Goal: Information Seeking & Learning: Learn about a topic

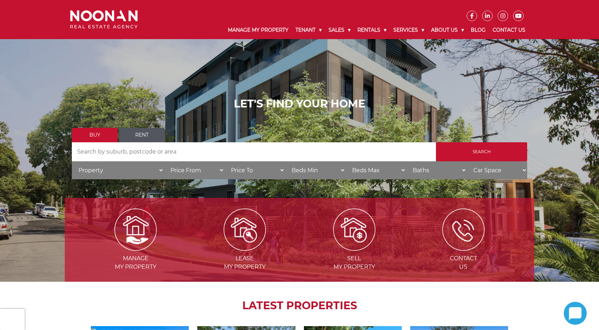
click at [147, 137] on link "Rent" at bounding box center [142, 135] width 46 height 14
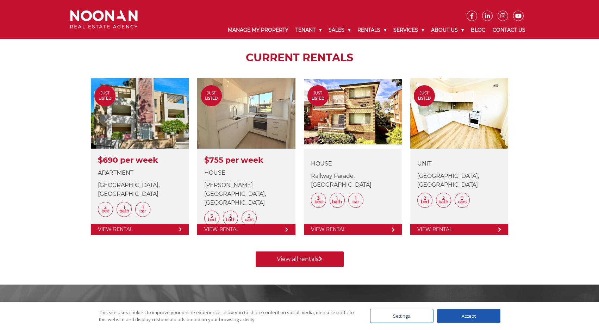
scroll to position [248, 0]
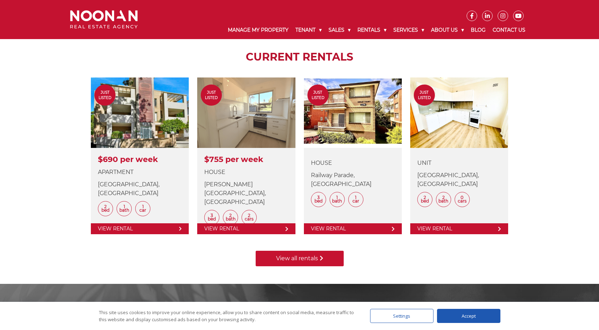
click at [300, 257] on link "View all rentals" at bounding box center [300, 258] width 88 height 15
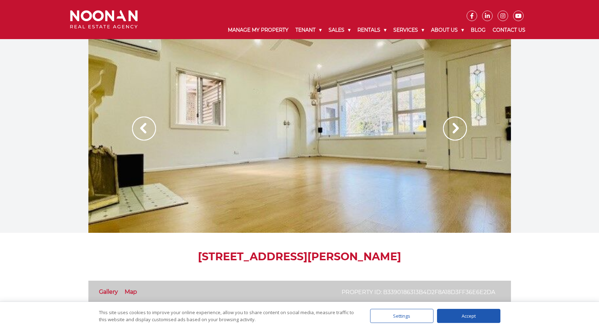
click at [455, 127] on img at bounding box center [455, 128] width 24 height 24
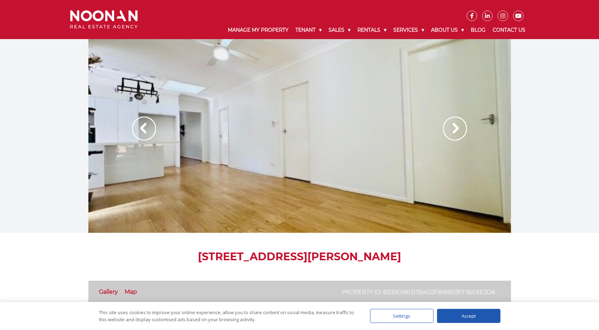
click at [455, 127] on img at bounding box center [455, 128] width 24 height 24
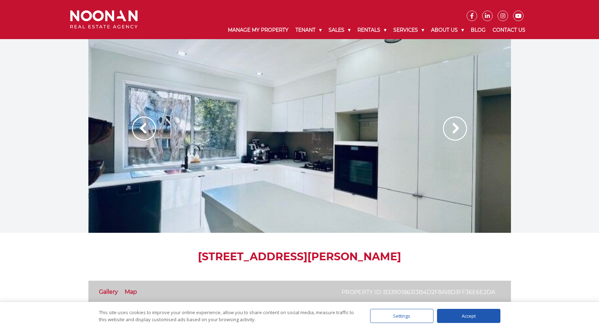
click at [455, 127] on img at bounding box center [455, 128] width 24 height 24
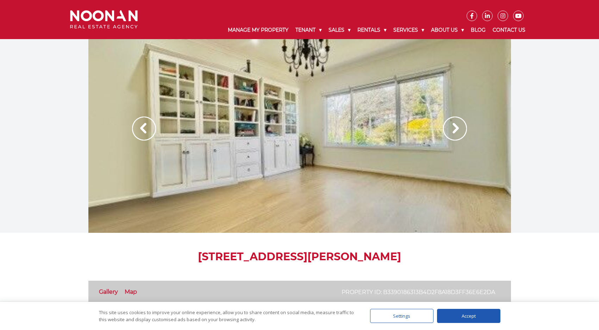
click at [455, 127] on img at bounding box center [455, 128] width 24 height 24
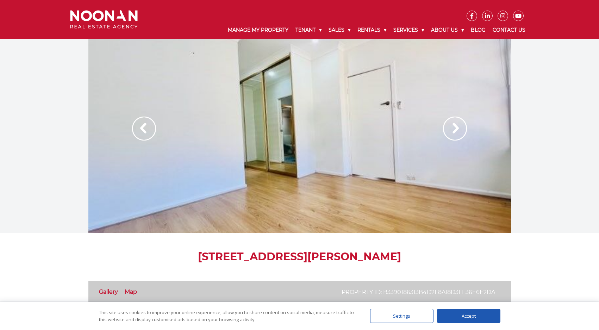
click at [455, 127] on img at bounding box center [455, 128] width 24 height 24
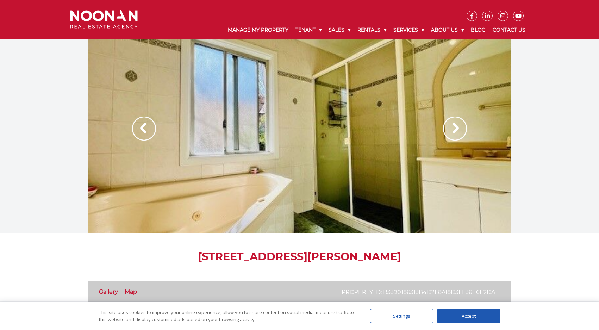
click at [455, 127] on img at bounding box center [455, 128] width 24 height 24
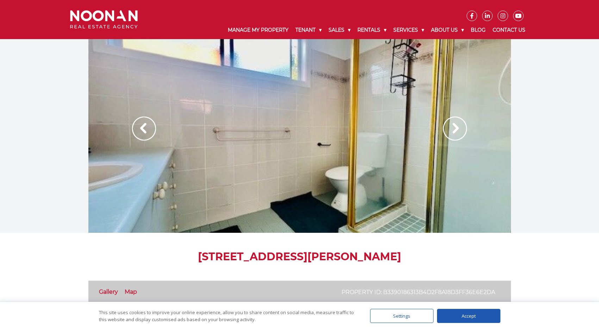
click at [455, 127] on img at bounding box center [455, 128] width 24 height 24
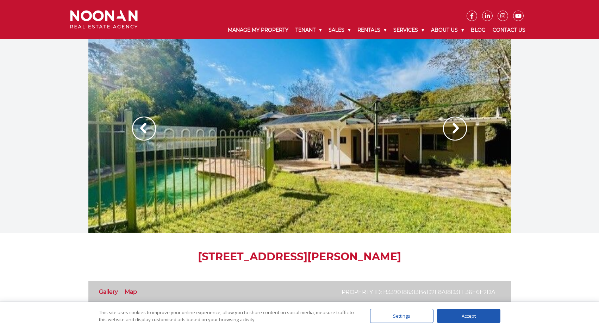
click at [455, 127] on img at bounding box center [455, 128] width 24 height 24
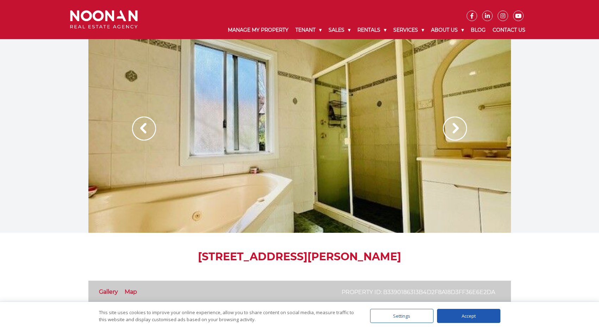
click at [454, 125] on img at bounding box center [455, 128] width 24 height 24
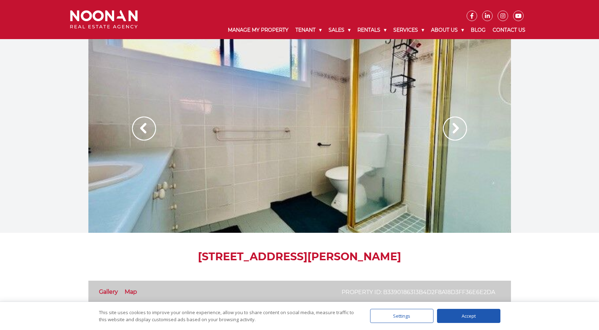
click at [454, 125] on img at bounding box center [455, 128] width 24 height 24
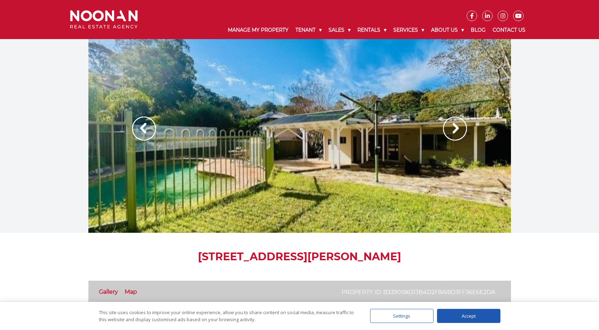
click at [454, 125] on img at bounding box center [455, 128] width 24 height 24
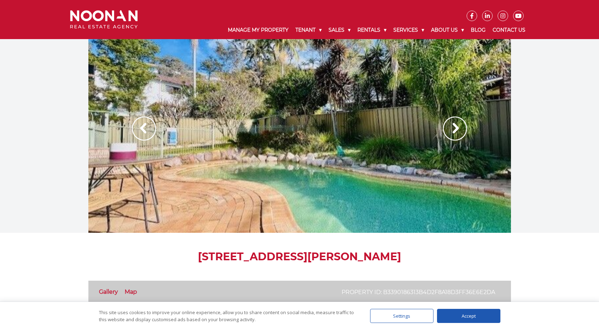
click at [456, 128] on img at bounding box center [455, 128] width 24 height 24
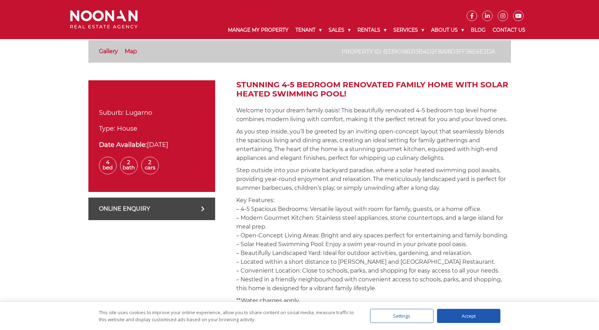
scroll to position [202, 0]
